Goal: Task Accomplishment & Management: Manage account settings

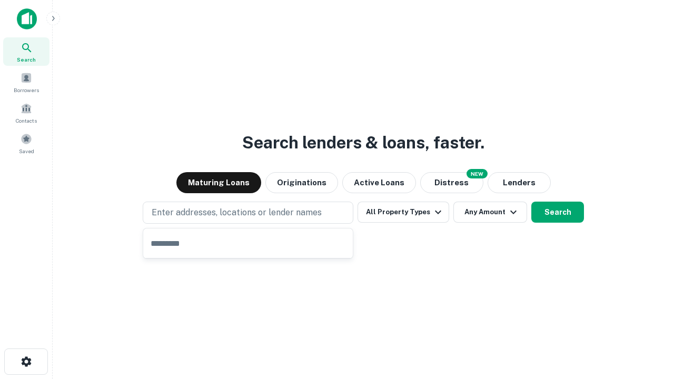
type input "**********"
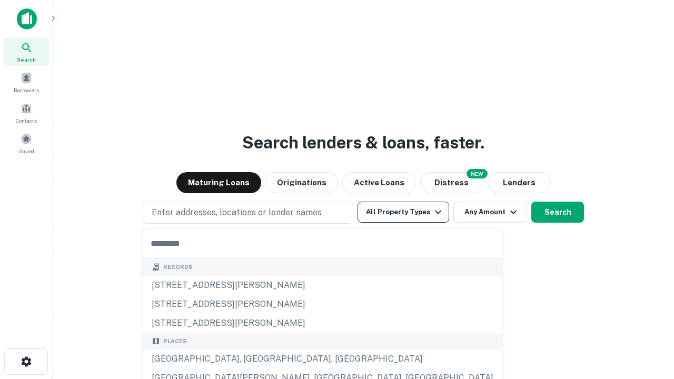
click at [403, 212] on button "All Property Types" at bounding box center [403, 212] width 92 height 21
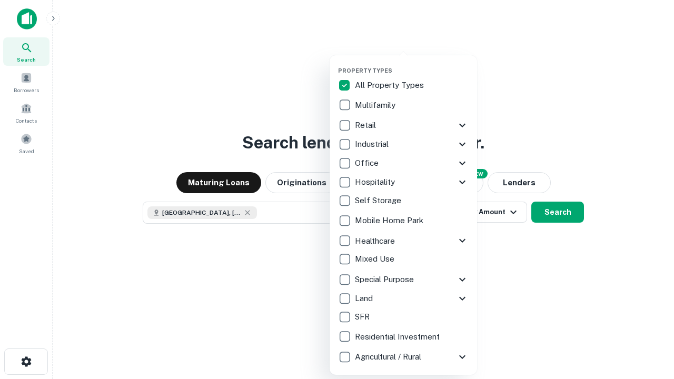
click at [412, 64] on button "button" at bounding box center [411, 64] width 147 height 1
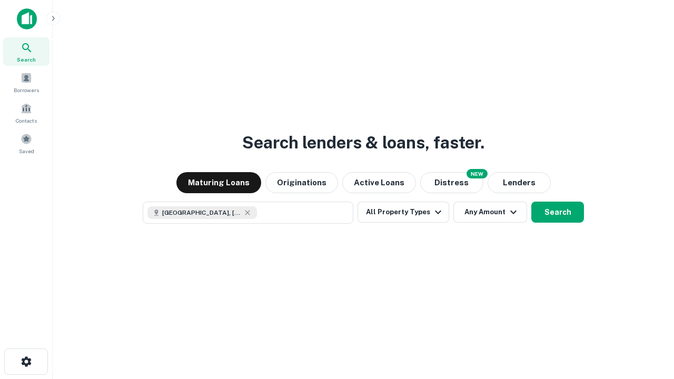
scroll to position [17, 0]
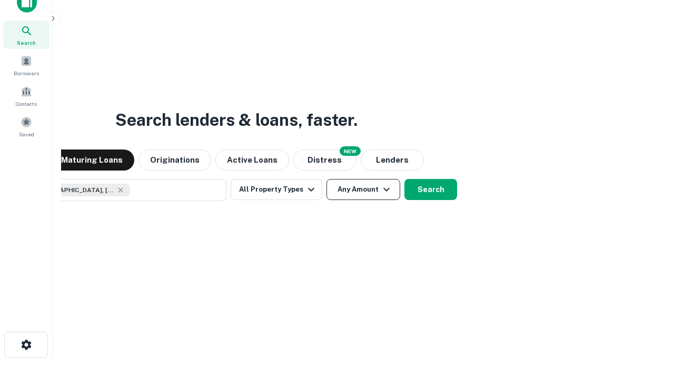
click at [326, 179] on button "Any Amount" at bounding box center [363, 189] width 74 height 21
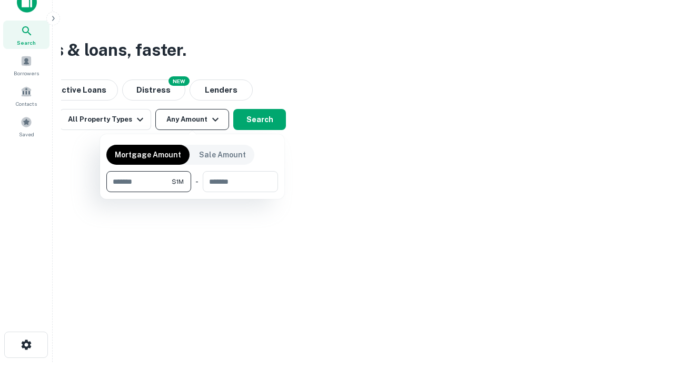
type input "*******"
click at [192, 192] on button "button" at bounding box center [192, 192] width 172 height 1
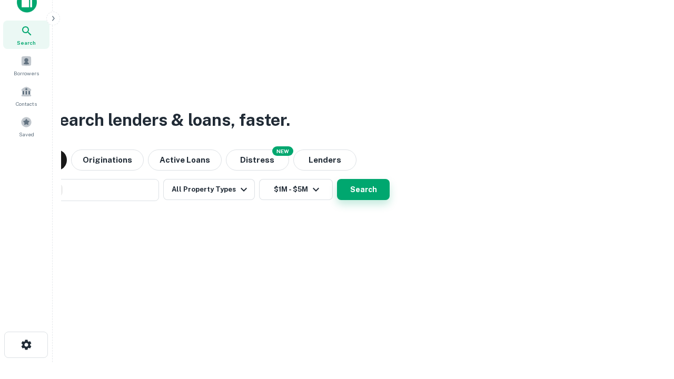
click at [337, 179] on button "Search" at bounding box center [363, 189] width 53 height 21
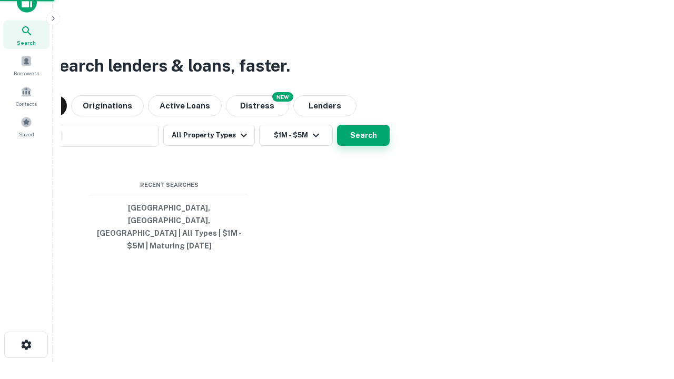
scroll to position [34, 298]
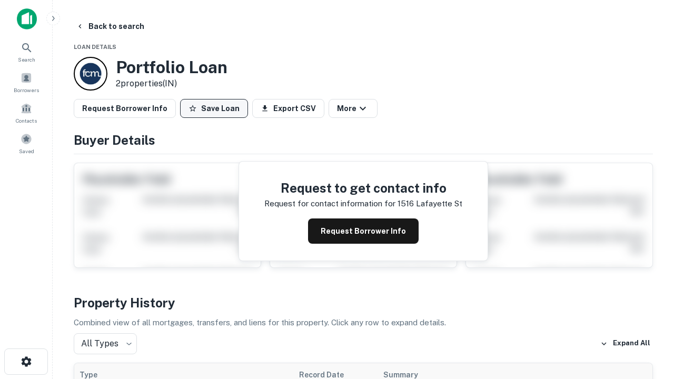
click at [214, 108] on button "Save Loan" at bounding box center [214, 108] width 68 height 19
click at [216, 108] on button "Save Loan" at bounding box center [214, 108] width 68 height 19
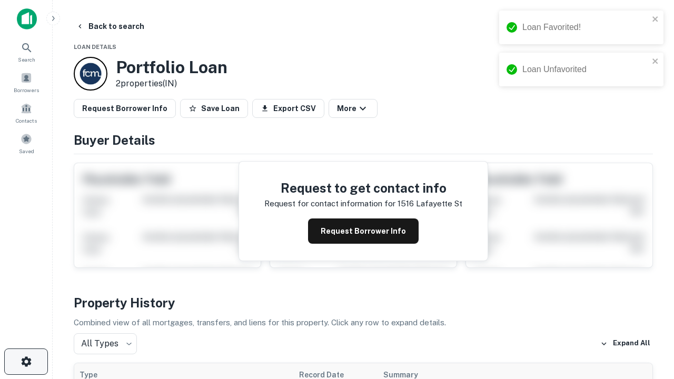
click at [26, 362] on icon "button" at bounding box center [26, 361] width 13 height 13
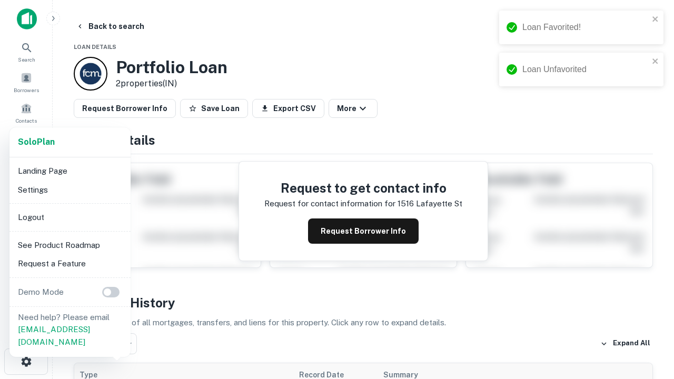
click at [69, 217] on li "Logout" at bounding box center [70, 217] width 113 height 19
